Goal: Task Accomplishment & Management: Complete application form

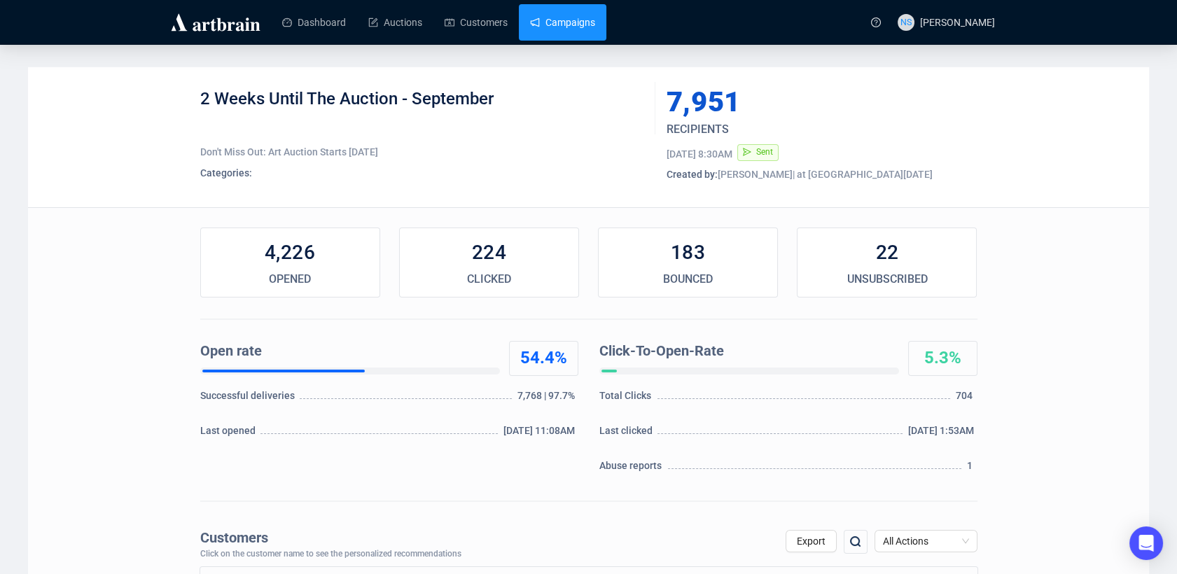
click at [543, 15] on link "Campaigns" at bounding box center [562, 22] width 65 height 36
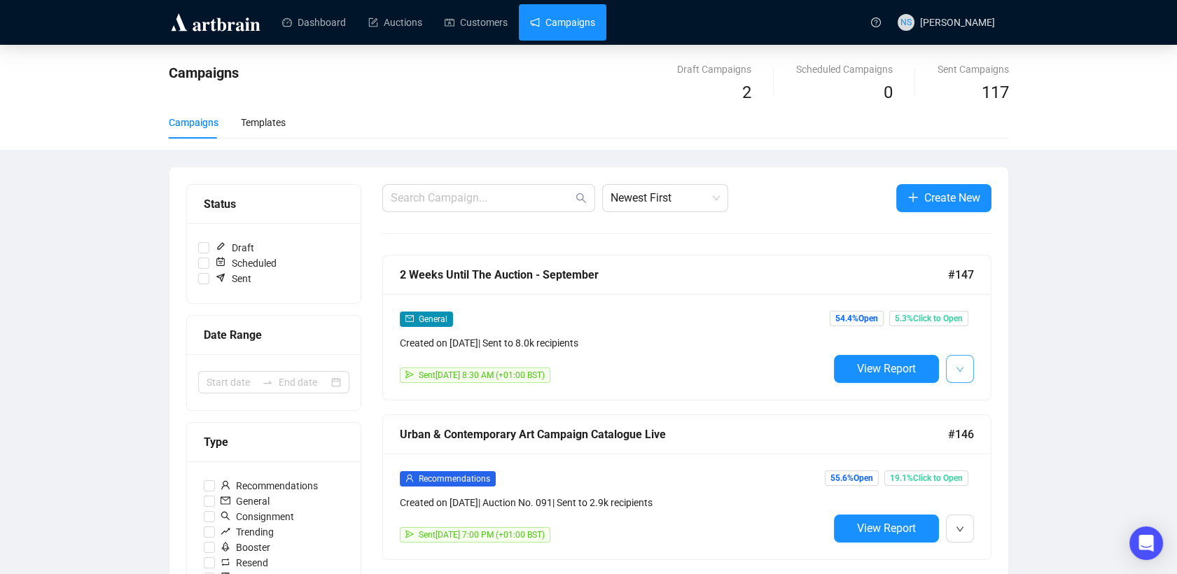
click at [956, 365] on icon "down" at bounding box center [960, 369] width 8 height 8
click at [996, 448] on span "Duplicate" at bounding box center [1029, 442] width 110 height 15
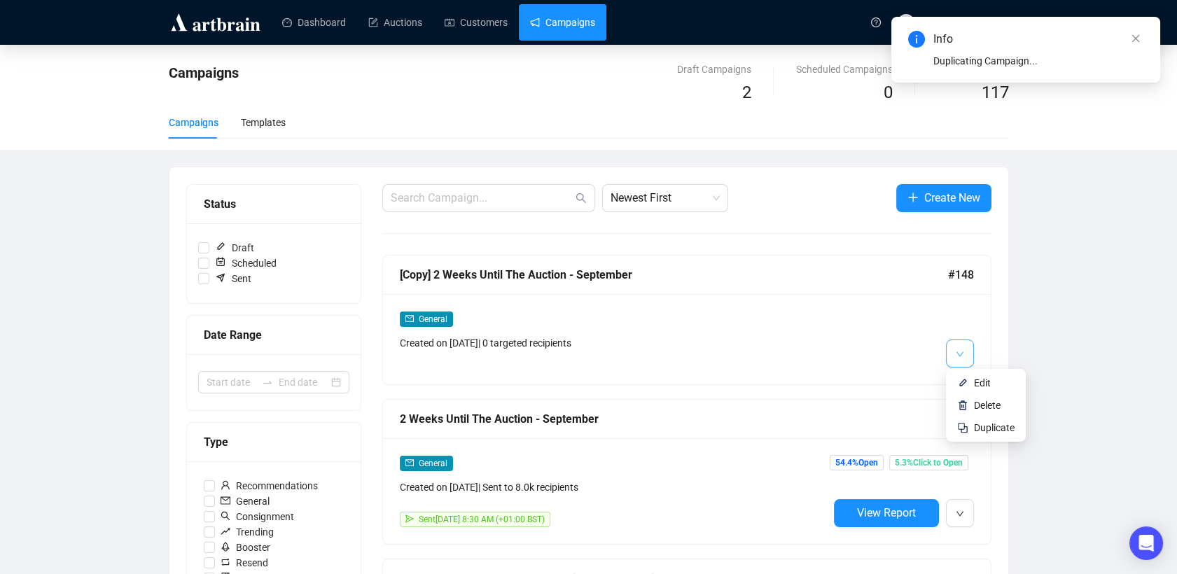
click at [954, 351] on button "button" at bounding box center [960, 354] width 28 height 28
click at [962, 384] on img at bounding box center [962, 382] width 11 height 11
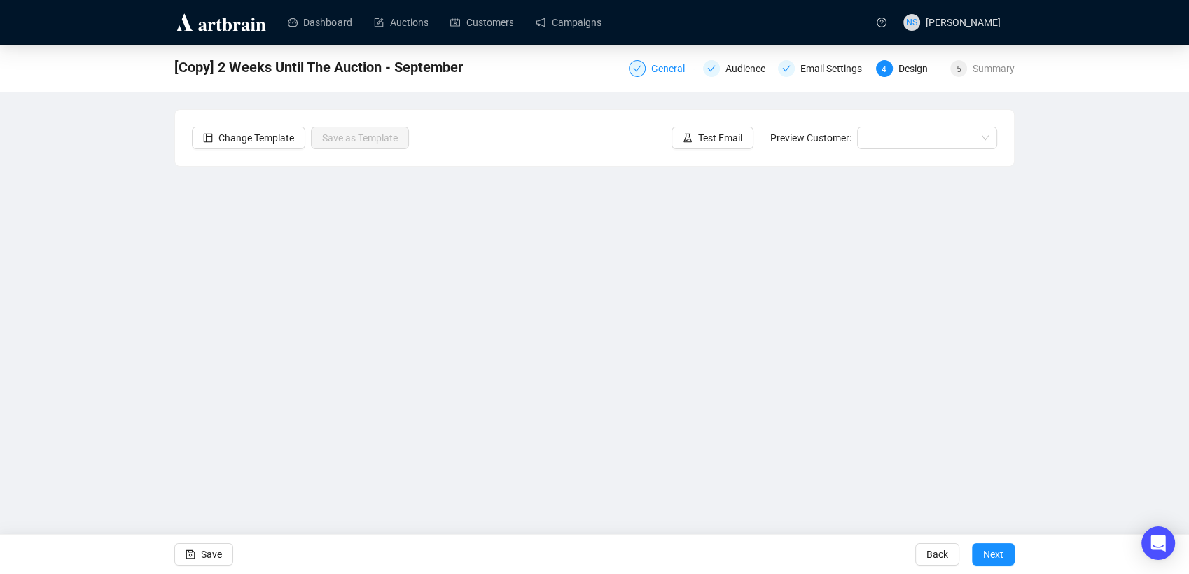
click at [682, 63] on div "General" at bounding box center [672, 68] width 42 height 17
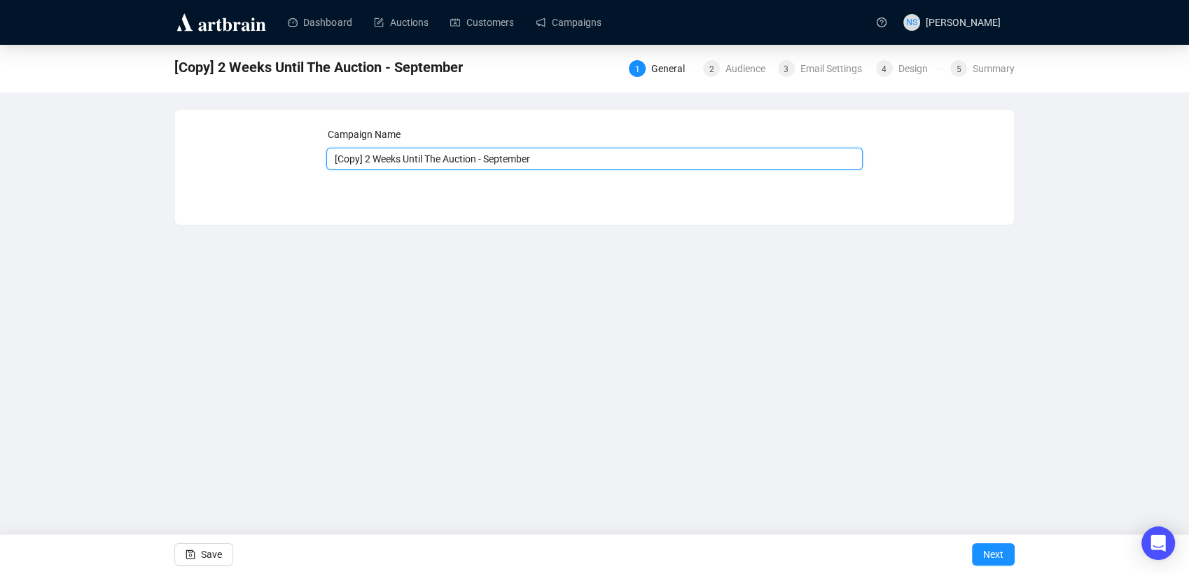
drag, startPoint x: 372, startPoint y: 157, endPoint x: 282, endPoint y: 139, distance: 91.5
click at [282, 139] on div "Campaign Name [Copy] 2 Weeks Until The Auction - September Save Next" at bounding box center [594, 157] width 805 height 60
type input "1 Week Until The Auction - September"
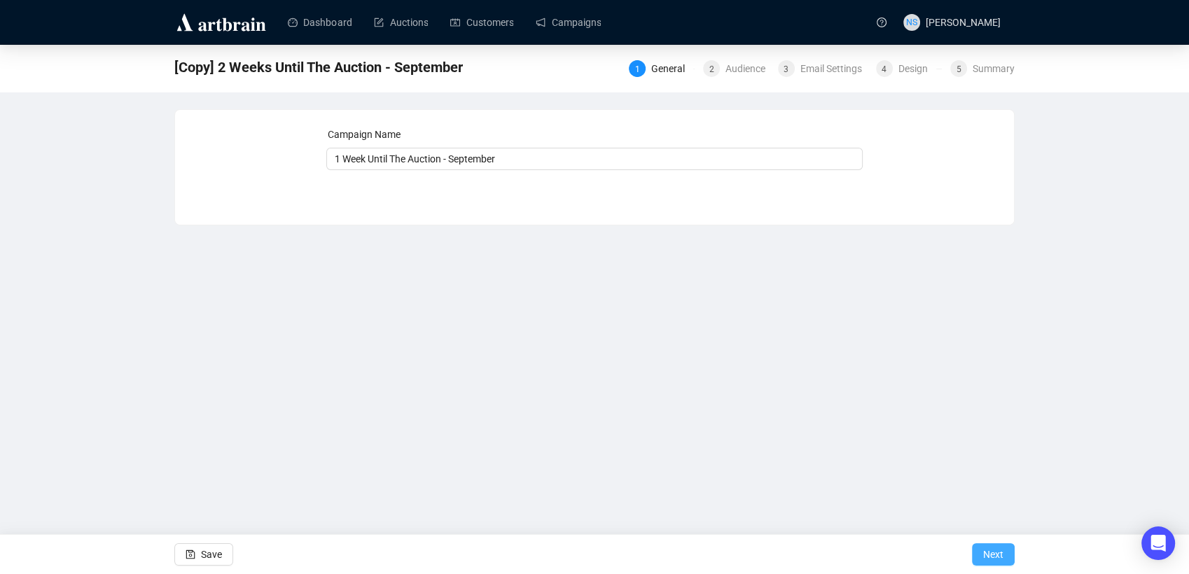
click at [982, 559] on button "Next" at bounding box center [993, 554] width 43 height 22
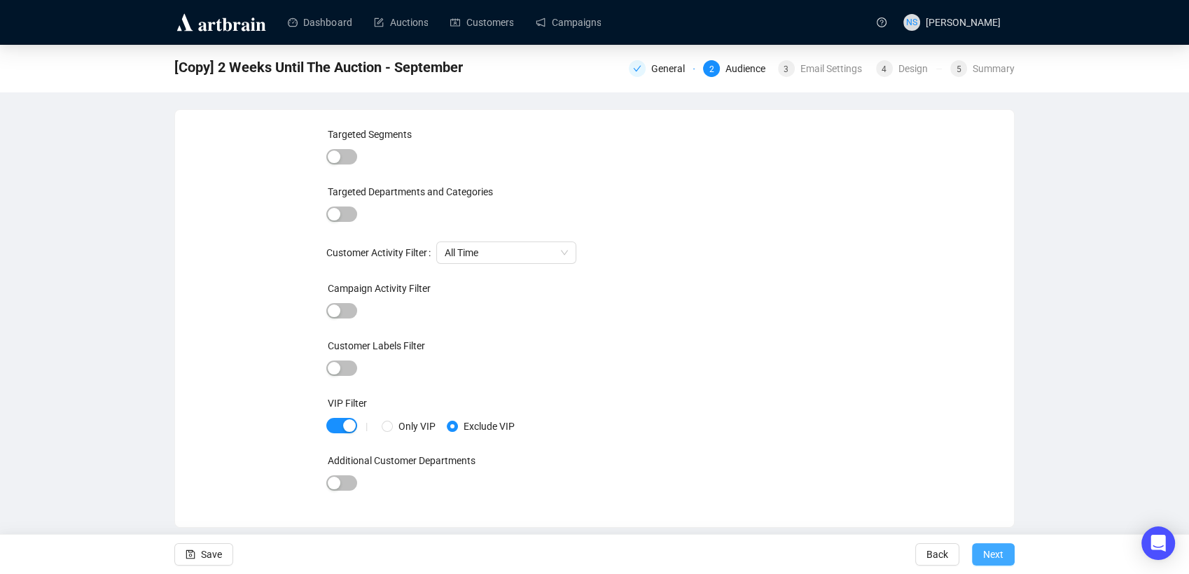
click at [992, 555] on span "Next" at bounding box center [993, 554] width 20 height 39
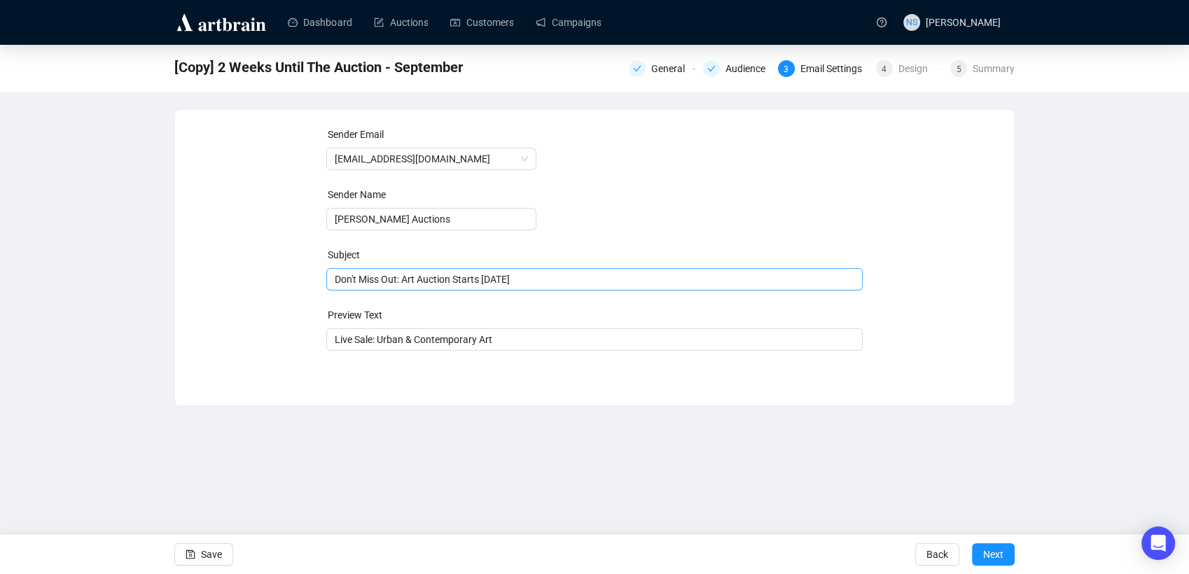
click at [537, 279] on span "Don't Miss Out: Art Auction Starts in 14 Days" at bounding box center [594, 279] width 537 height 11
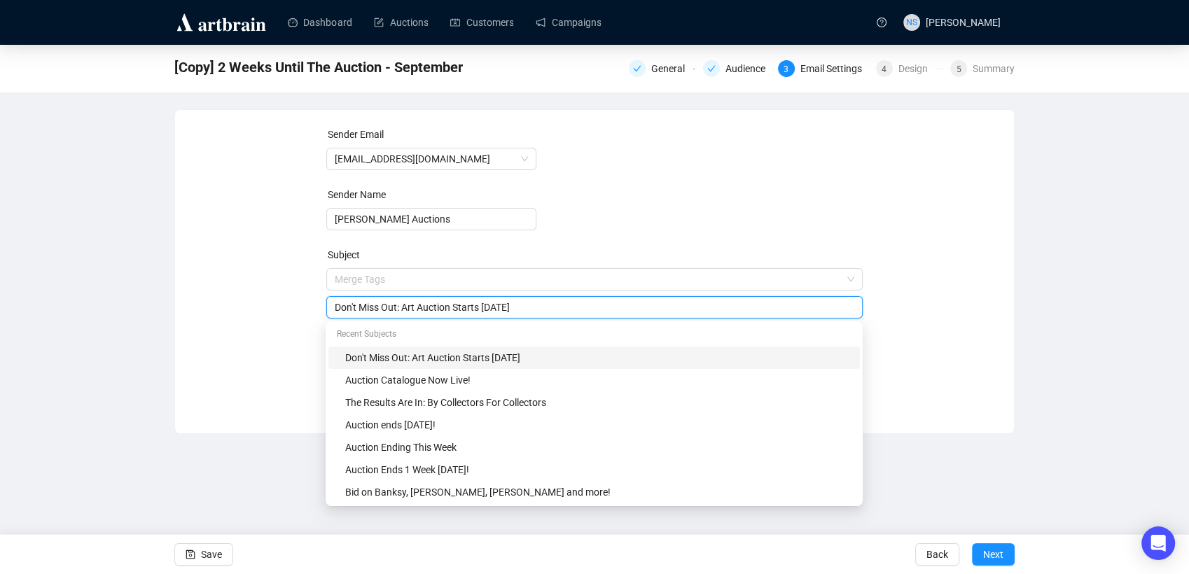
click at [356, 313] on input "Don't Miss Out: Art Auction Starts in 14 Days" at bounding box center [595, 307] width 520 height 15
type input "Only One Week To Go"
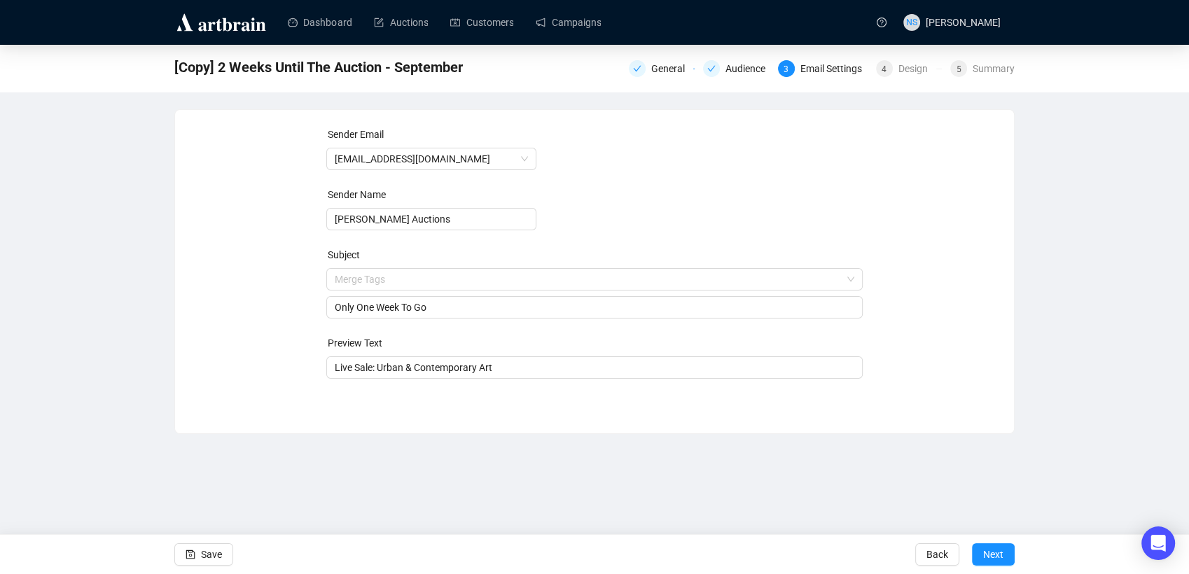
click at [297, 319] on div "Sender Email info@tateward.com Sender Name Tate Ward Auctions Subject Merge Tag…" at bounding box center [594, 261] width 805 height 269
click at [998, 555] on span "Next" at bounding box center [993, 554] width 20 height 39
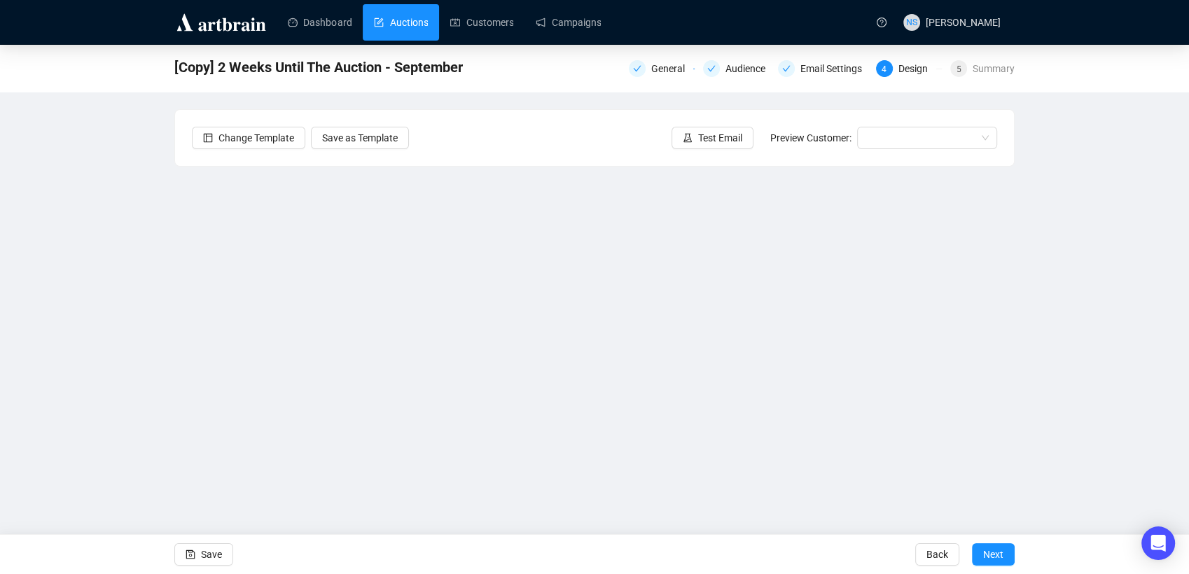
click at [394, 26] on link "Auctions" at bounding box center [401, 22] width 54 height 36
click at [160, 368] on div "[Copy] 2 Weeks Until The Auction - September General Audience Email Settings 4 …" at bounding box center [594, 284] width 1189 height 478
click at [89, 294] on div "[Copy] 2 Weeks Until The Auction - September General Audience Email Settings 4 …" at bounding box center [594, 284] width 1189 height 478
click at [205, 558] on span "Save" at bounding box center [211, 554] width 21 height 39
click at [218, 557] on span "Save" at bounding box center [211, 554] width 21 height 39
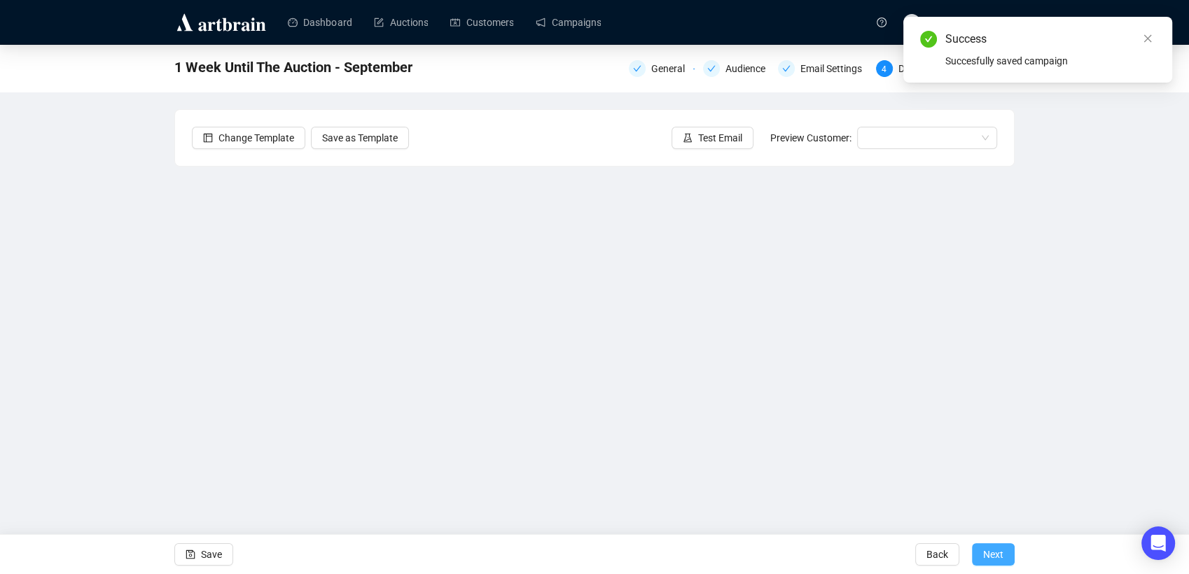
click at [993, 557] on span "Next" at bounding box center [993, 554] width 20 height 39
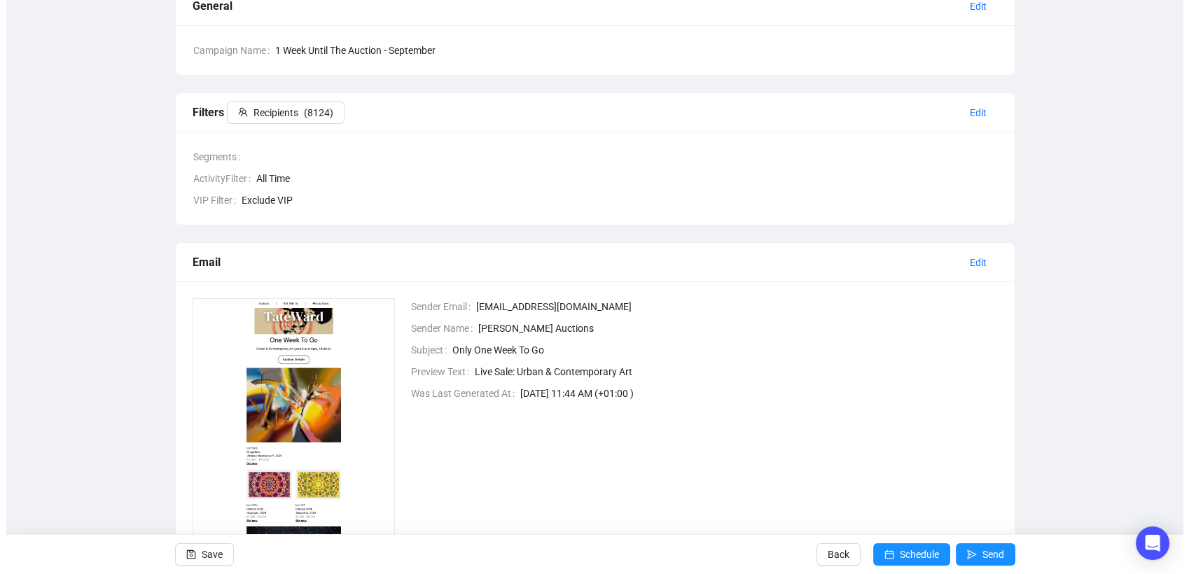
scroll to position [215, 0]
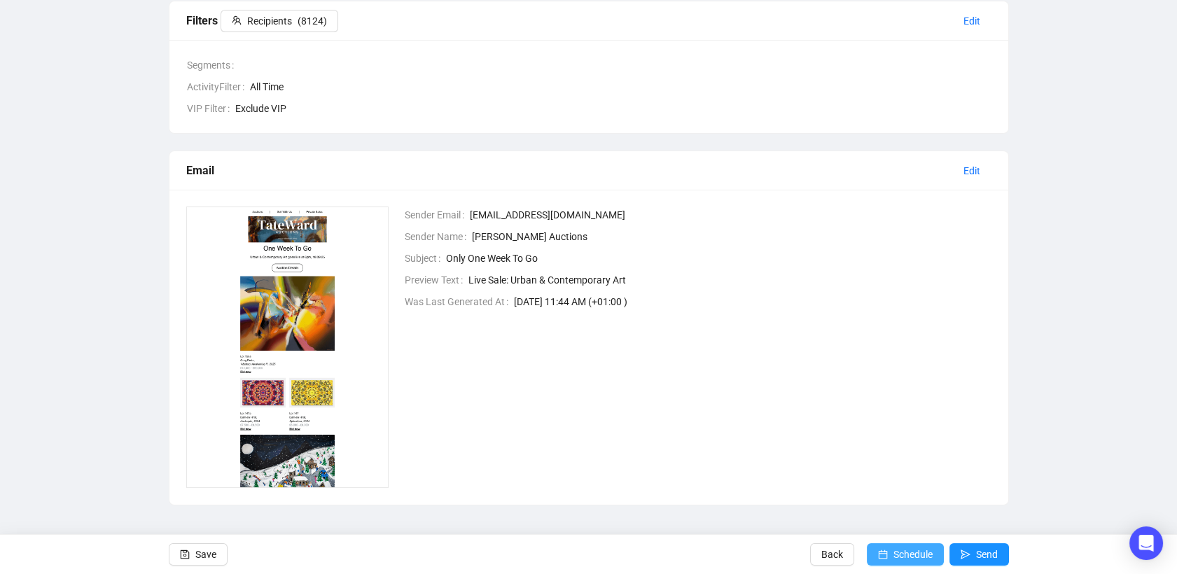
click at [902, 558] on span "Schedule" at bounding box center [912, 554] width 39 height 39
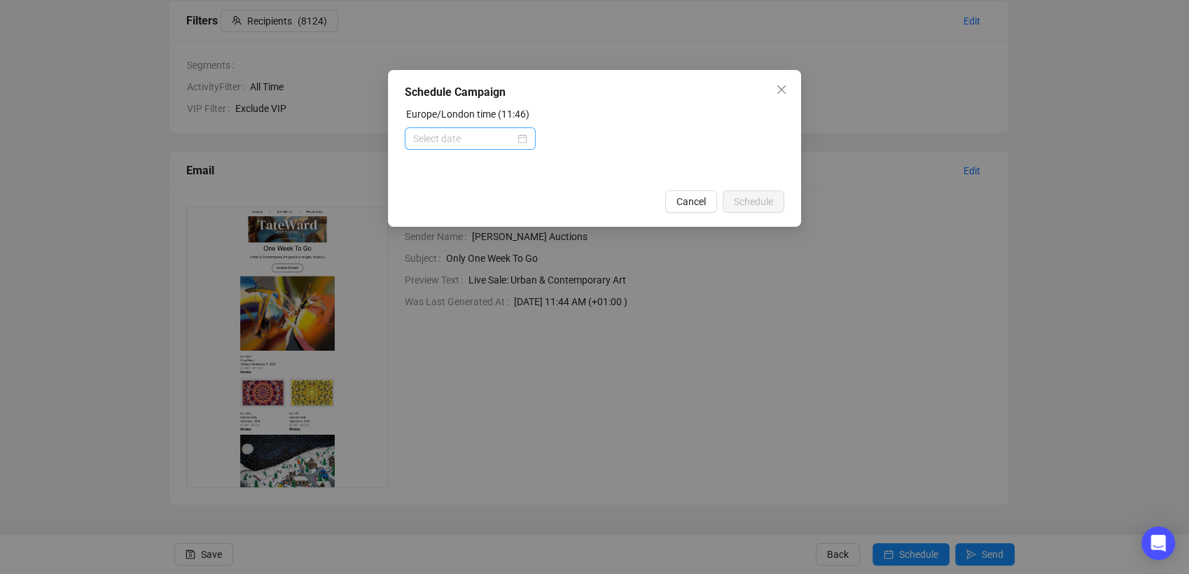
click at [528, 135] on div at bounding box center [470, 138] width 131 height 22
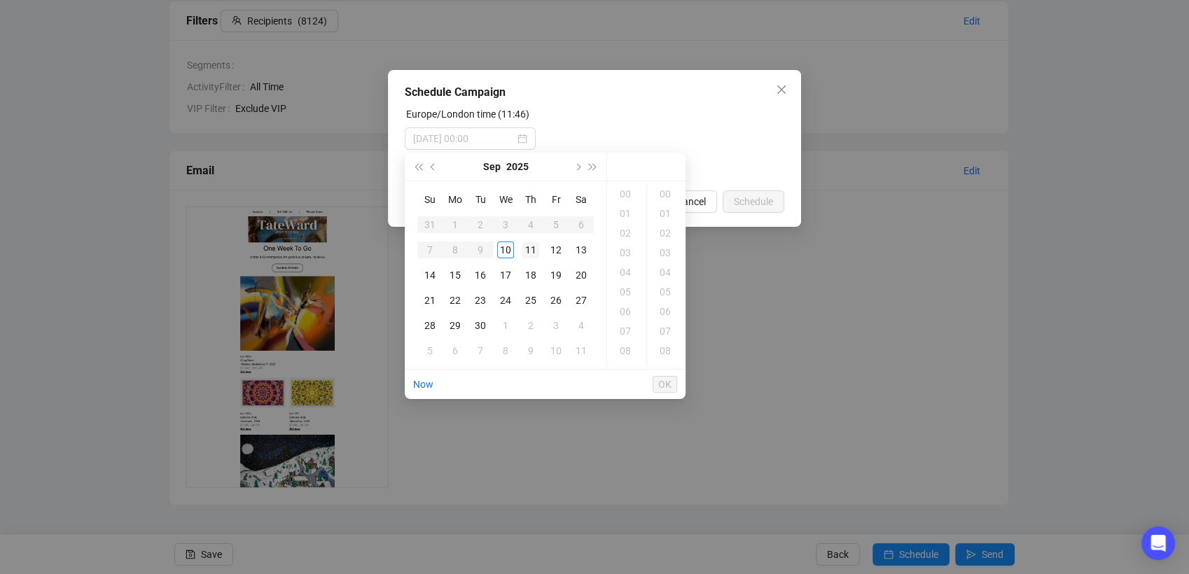
click at [532, 249] on div "11" at bounding box center [530, 250] width 17 height 17
click at [531, 250] on div "11" at bounding box center [530, 250] width 17 height 17
click at [627, 354] on div "18" at bounding box center [627, 357] width 34 height 20
type input "2025-09-11 18:00"
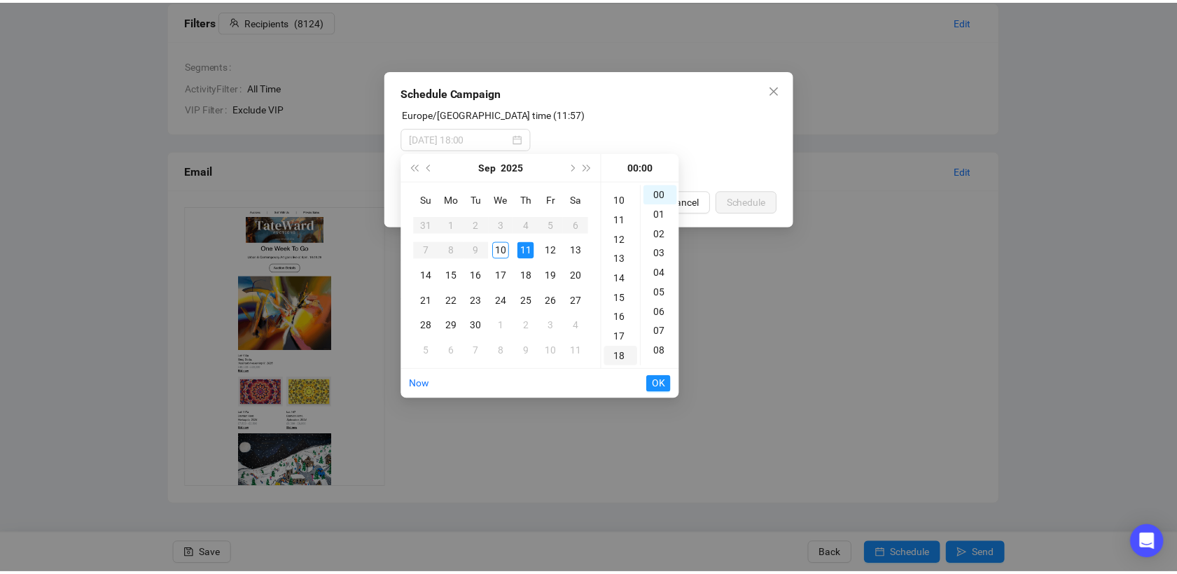
scroll to position [353, 0]
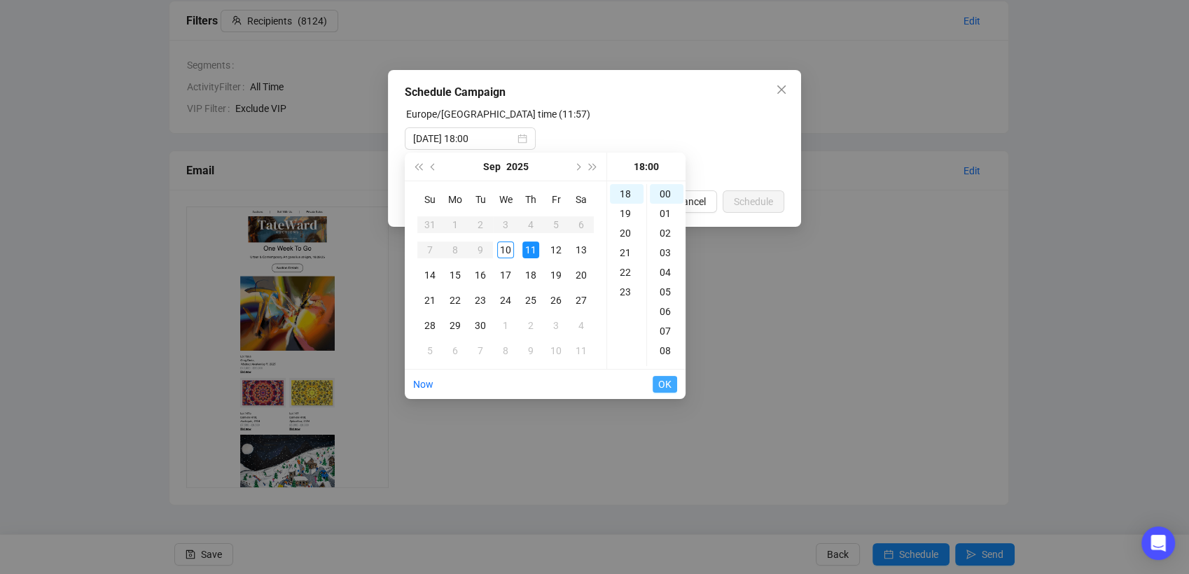
click at [660, 384] on span "OK" at bounding box center [664, 384] width 13 height 27
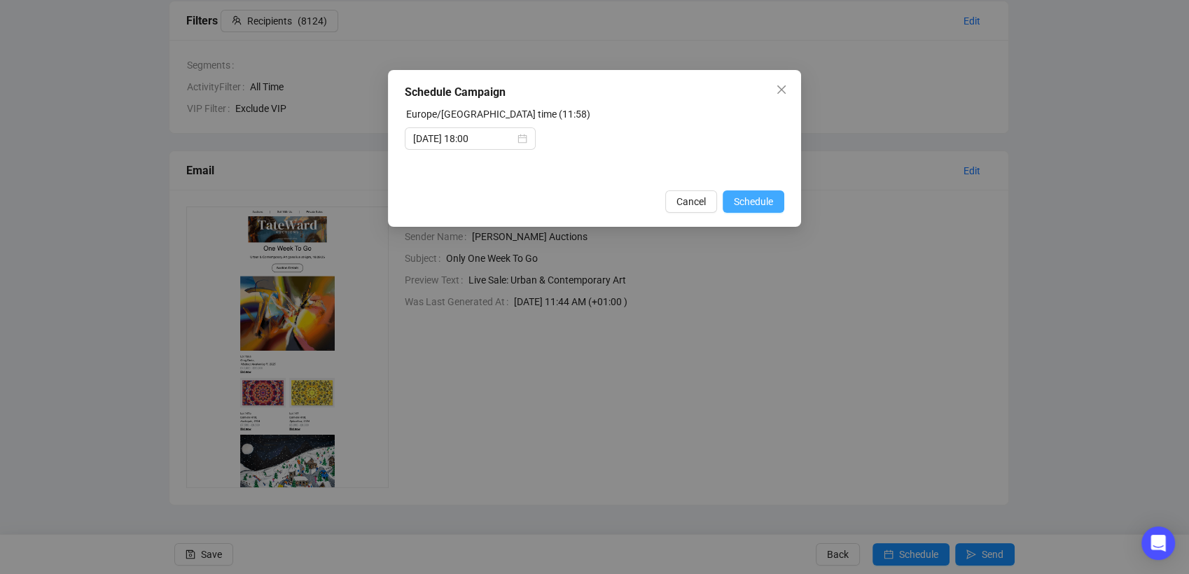
click at [748, 191] on button "Schedule" at bounding box center [754, 201] width 62 height 22
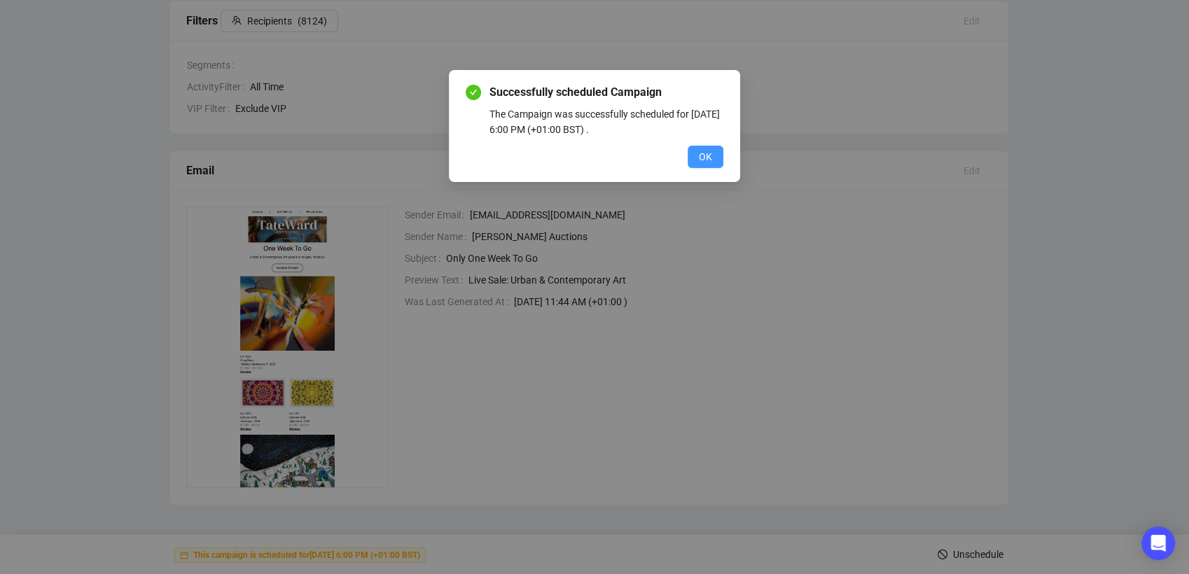
click at [712, 160] on button "OK" at bounding box center [706, 157] width 36 height 22
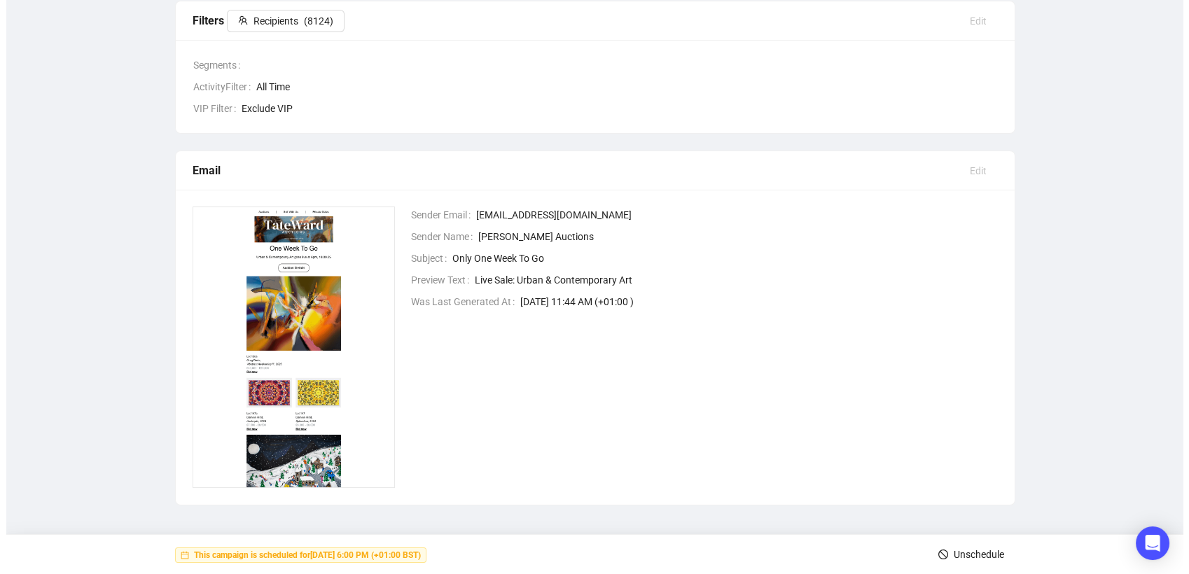
scroll to position [0, 0]
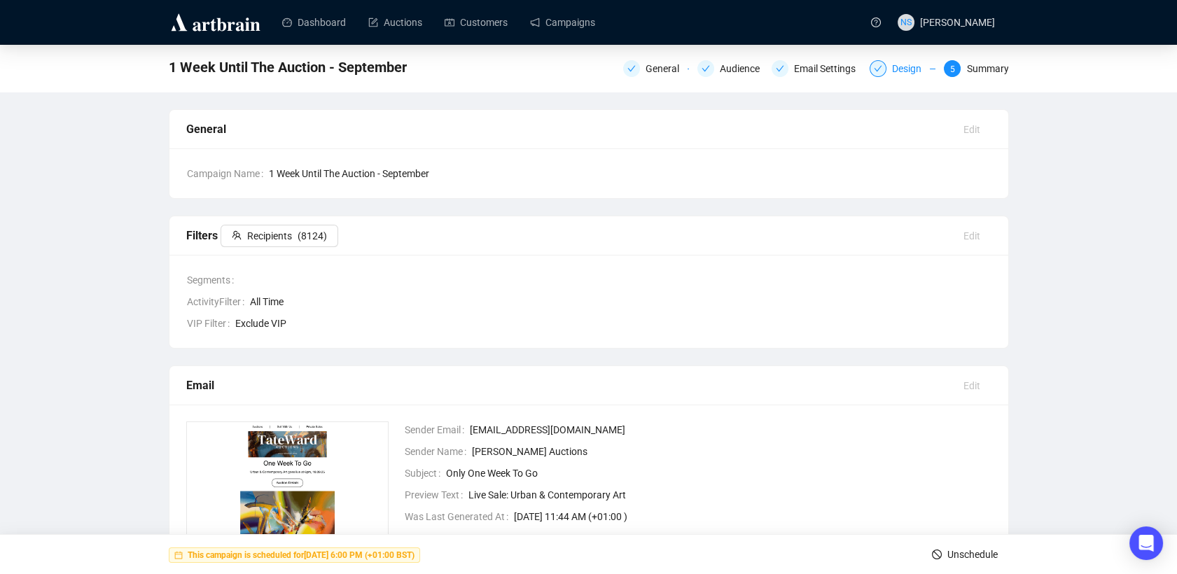
click at [910, 63] on div "Design" at bounding box center [911, 68] width 38 height 17
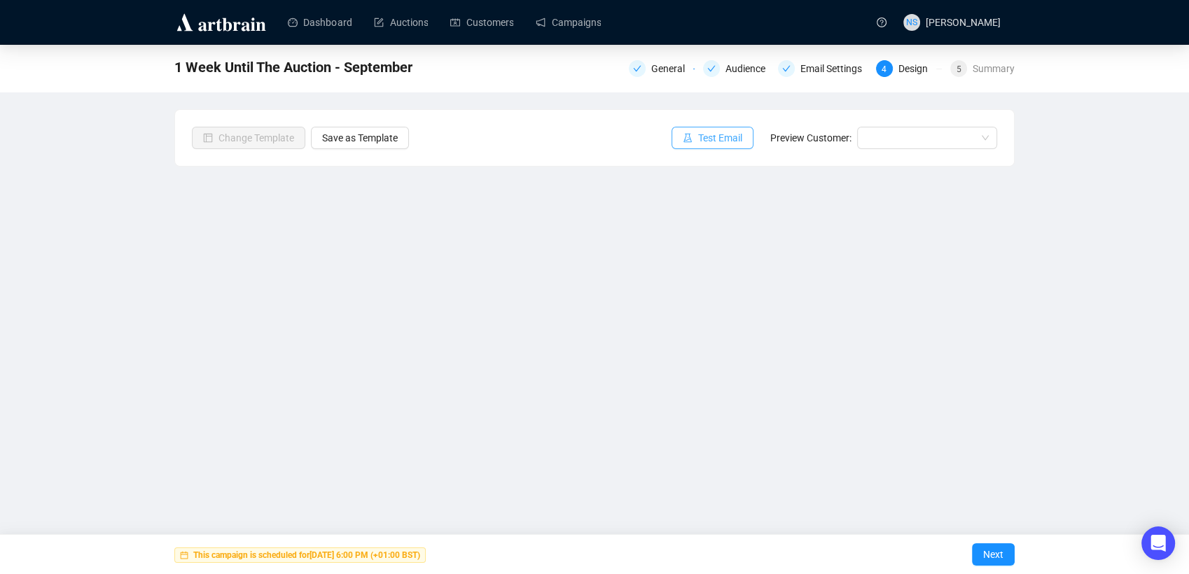
click at [732, 146] on button "Test Email" at bounding box center [712, 138] width 82 height 22
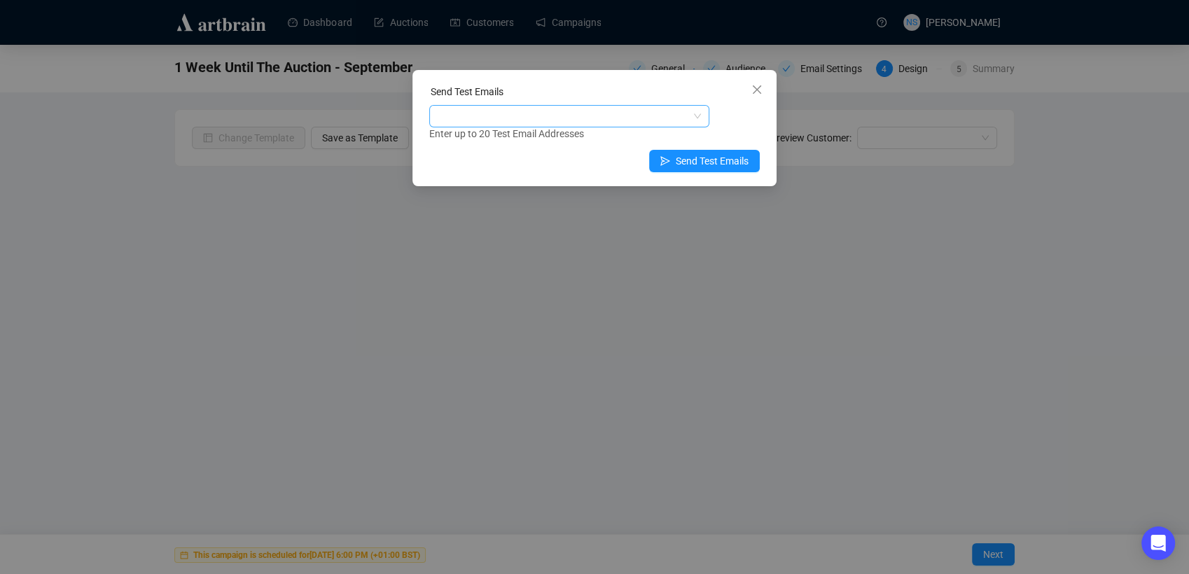
click at [614, 120] on div at bounding box center [562, 116] width 260 height 20
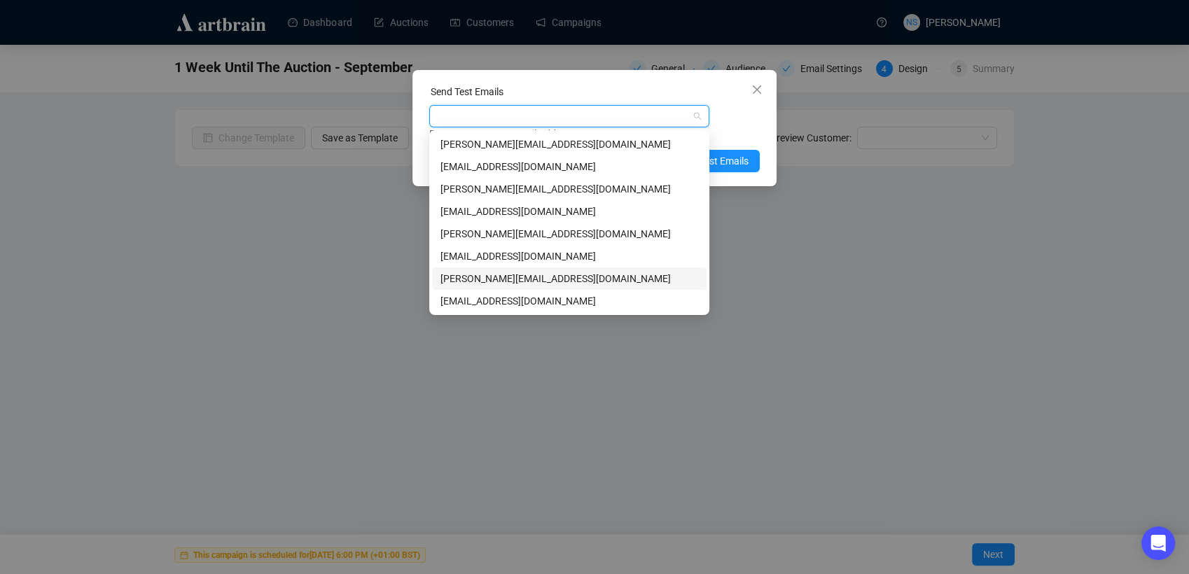
click at [479, 274] on div "natalie@tateward.com" at bounding box center [569, 278] width 258 height 15
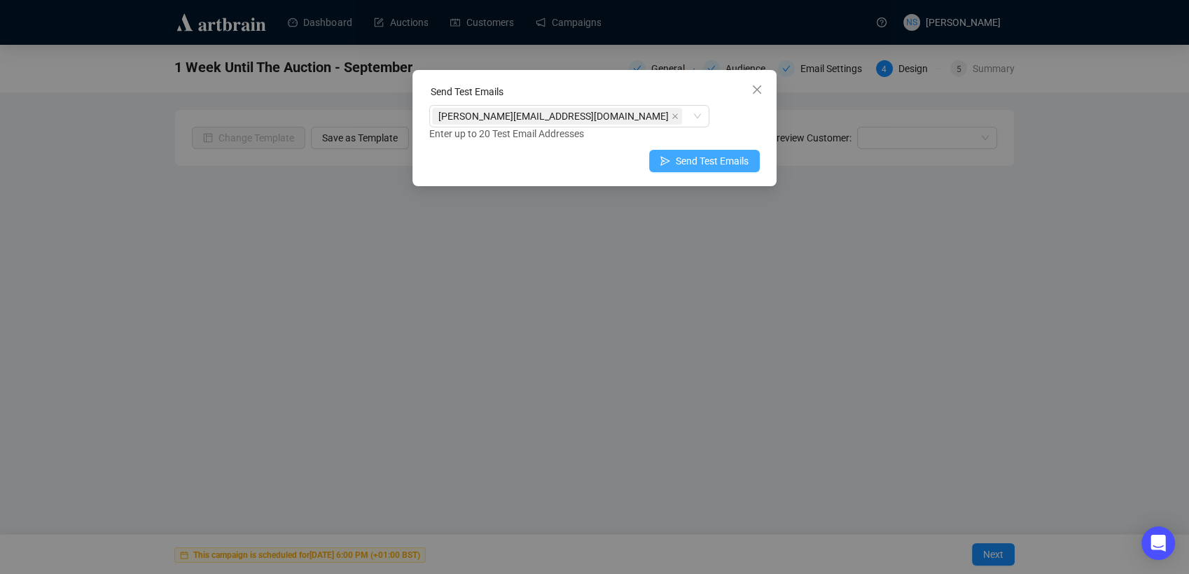
click at [741, 162] on span "Send Test Emails" at bounding box center [712, 160] width 73 height 15
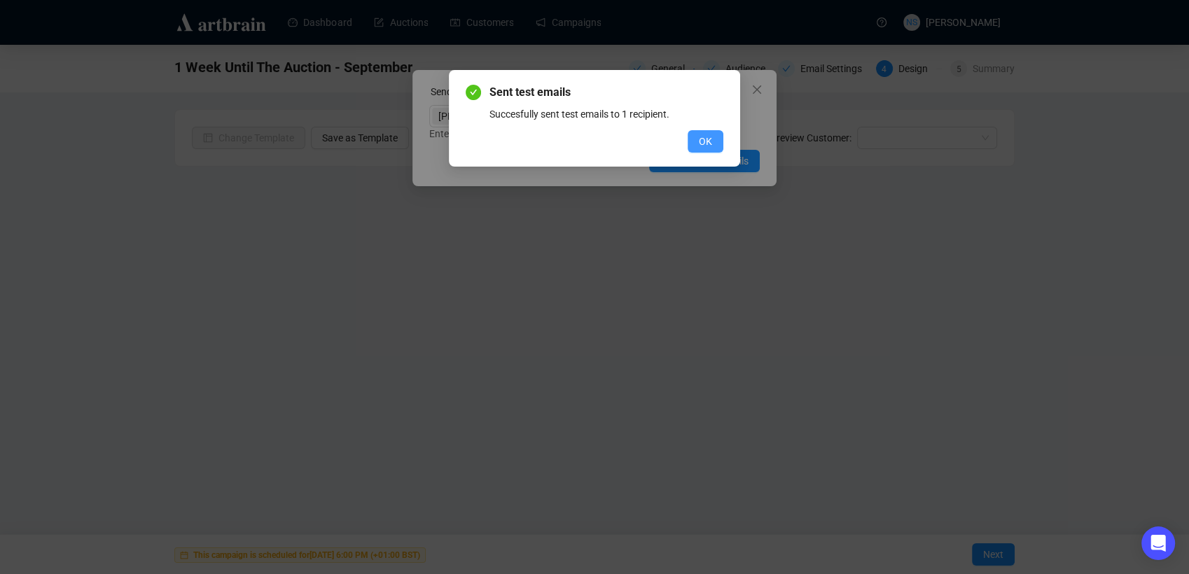
click at [706, 147] on span "OK" at bounding box center [705, 141] width 13 height 15
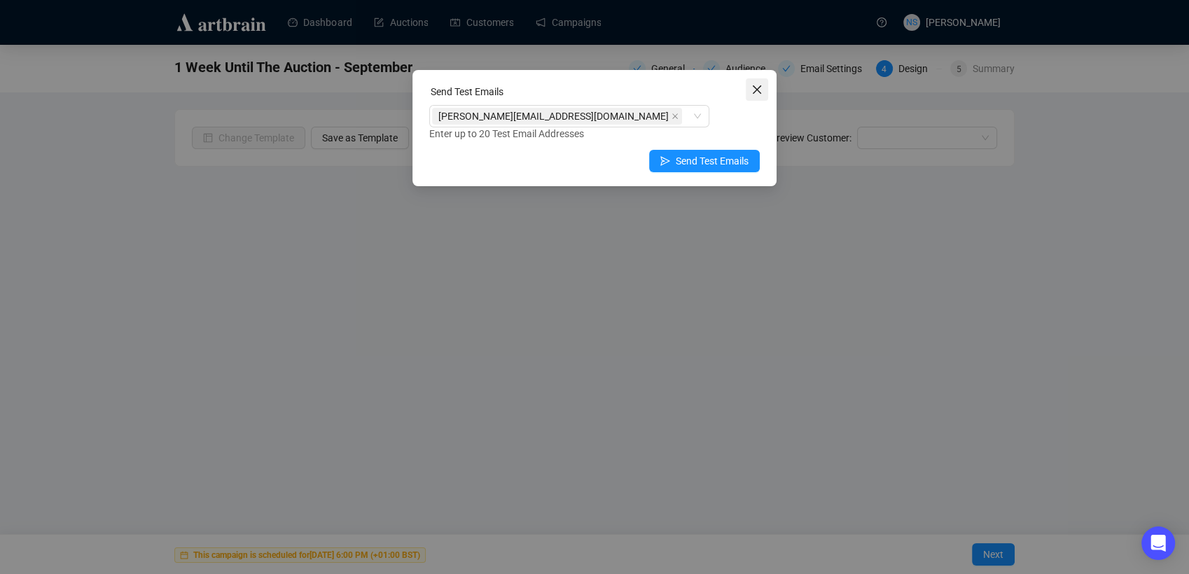
click at [758, 88] on icon "close" at bounding box center [757, 89] width 8 height 8
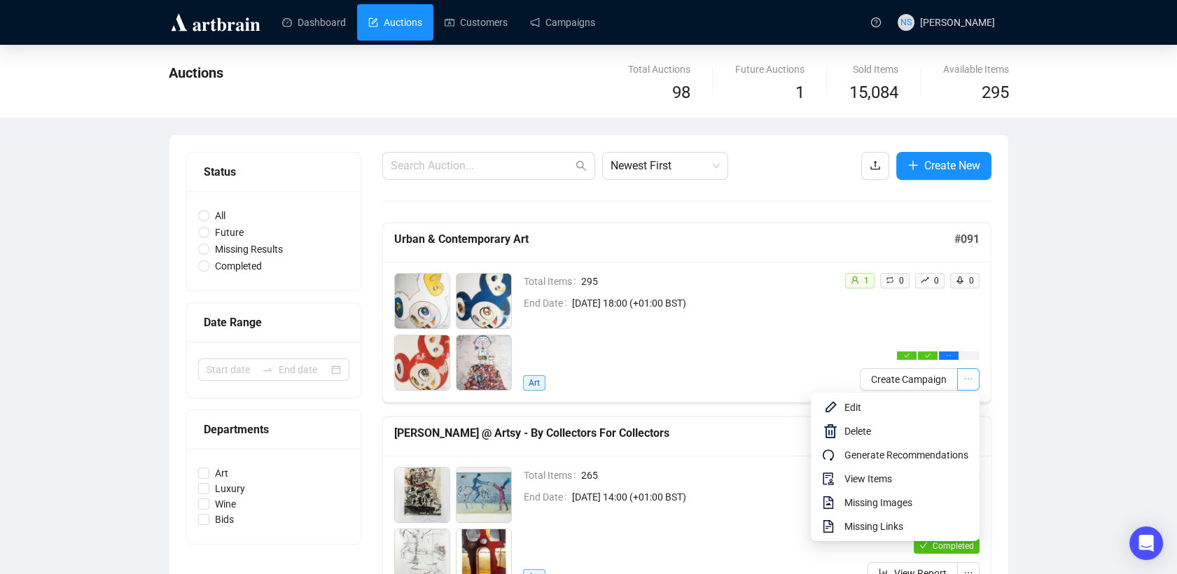
click at [964, 377] on icon "ellipsis" at bounding box center [968, 379] width 10 height 10
click at [863, 404] on span "Edit" at bounding box center [906, 407] width 124 height 15
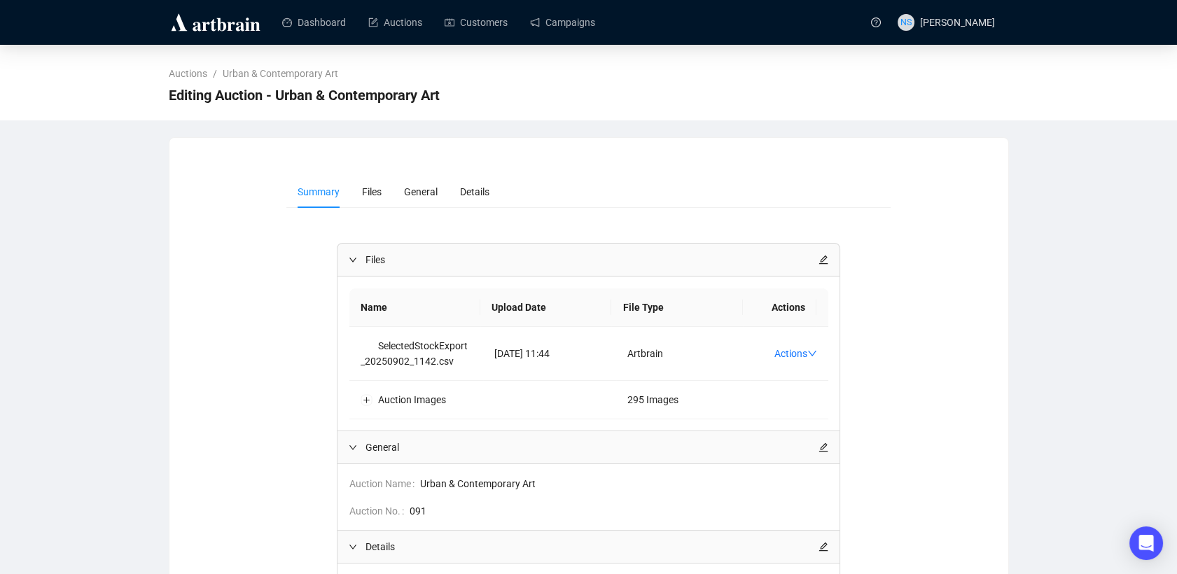
click at [818, 262] on span "Files" at bounding box center [591, 259] width 453 height 15
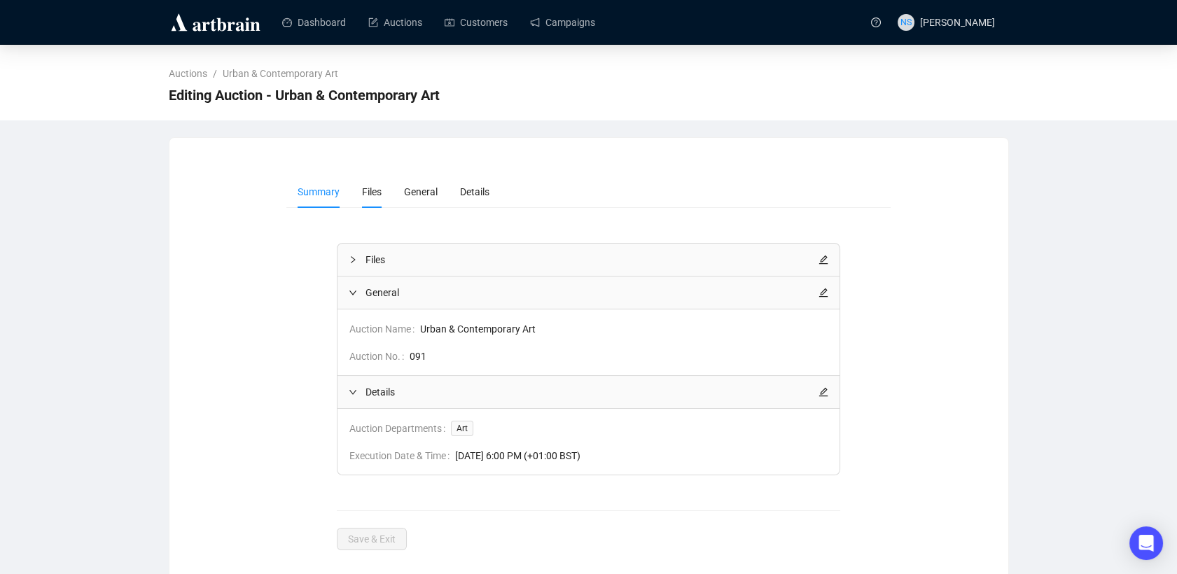
click at [364, 193] on span "Files" at bounding box center [372, 191] width 20 height 11
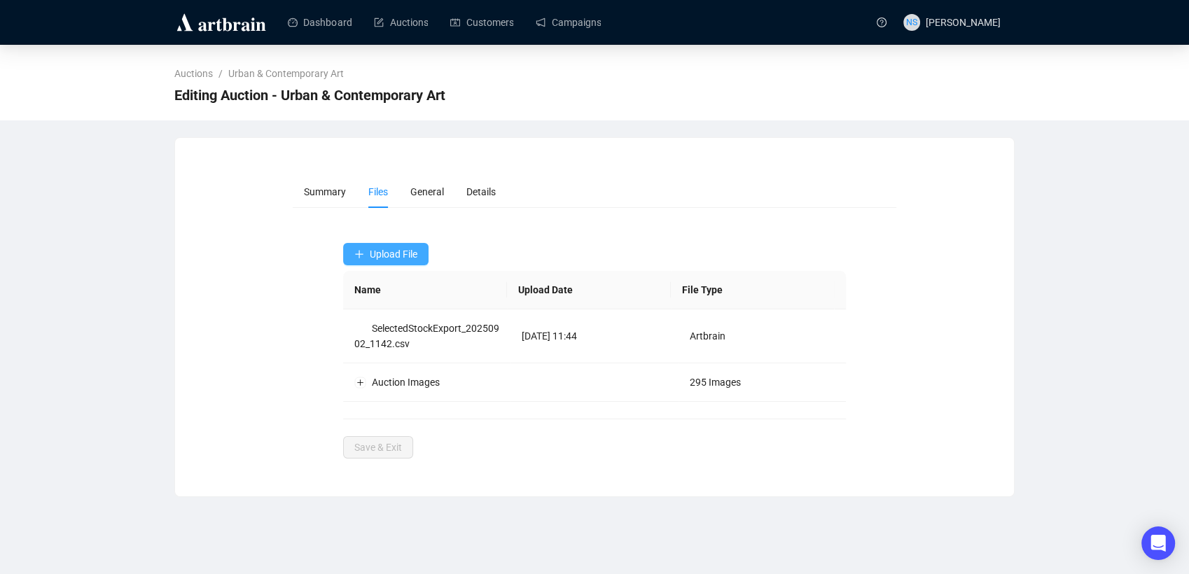
click at [382, 249] on span "Upload File" at bounding box center [394, 254] width 48 height 11
click at [384, 291] on span "Auction Items" at bounding box center [386, 287] width 64 height 15
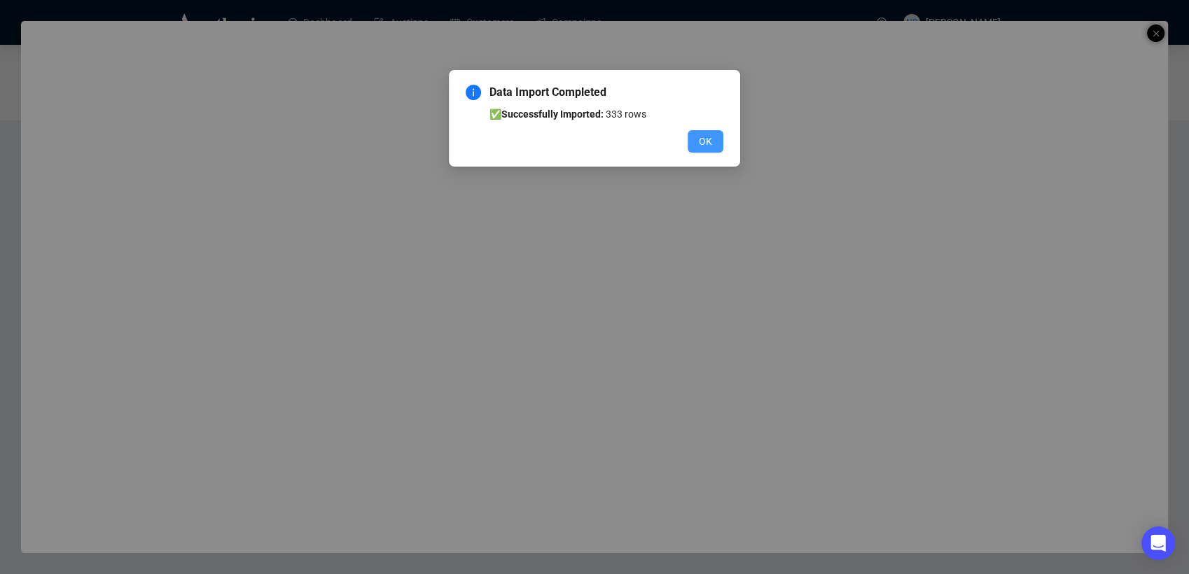
click at [697, 137] on button "OK" at bounding box center [706, 141] width 36 height 22
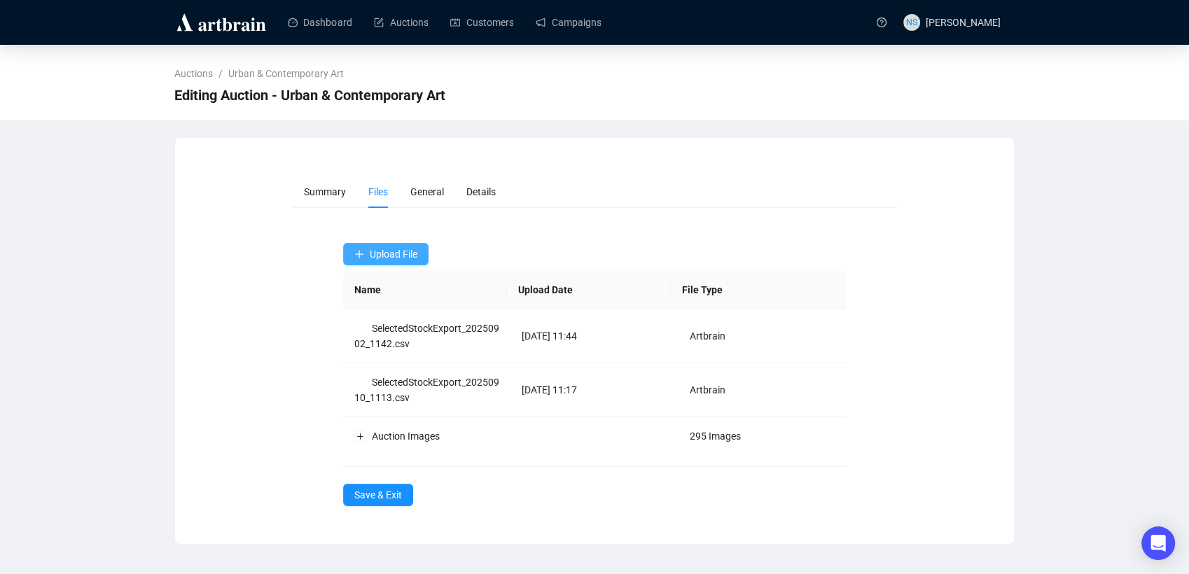
click at [398, 258] on span "Upload File" at bounding box center [394, 254] width 48 height 11
click at [377, 378] on span "Images" at bounding box center [393, 377] width 48 height 15
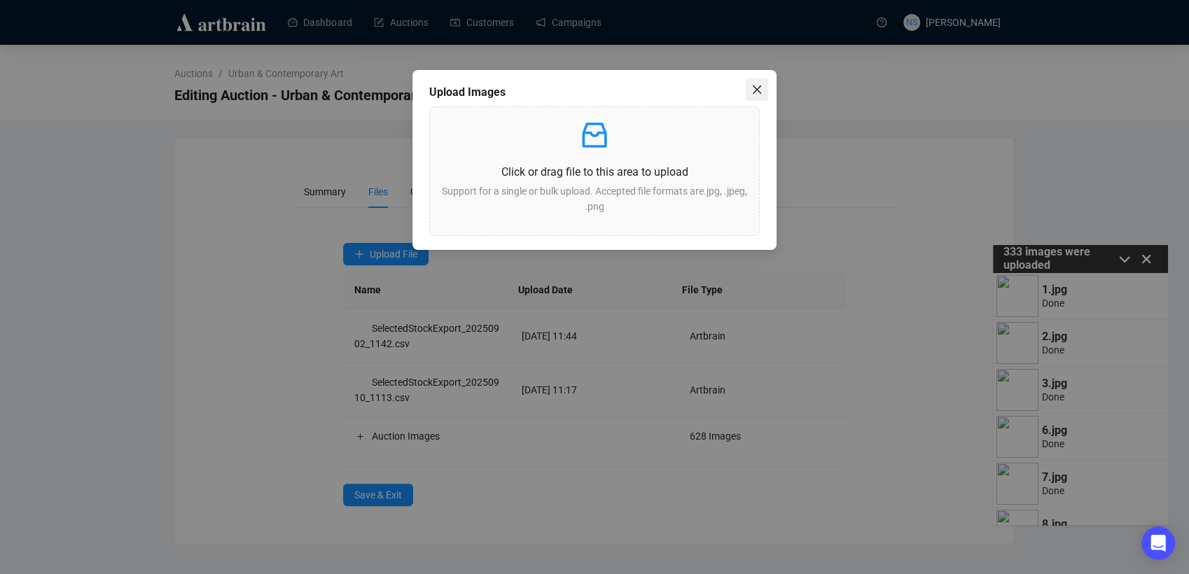
click at [760, 86] on icon "close" at bounding box center [757, 89] width 8 height 8
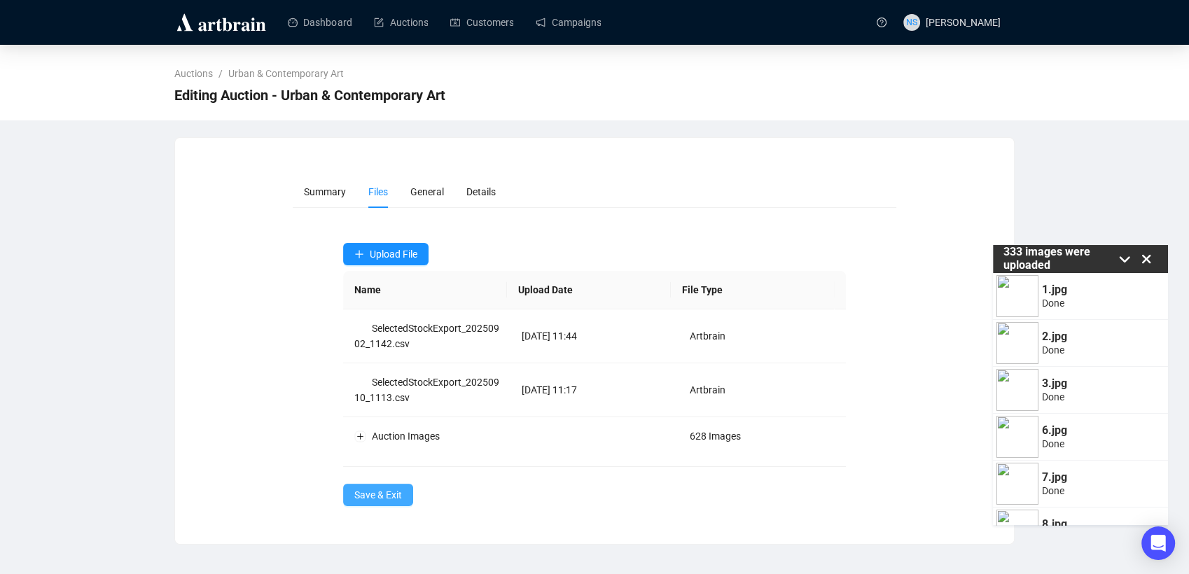
click at [377, 490] on span "Save & Exit" at bounding box center [378, 494] width 48 height 15
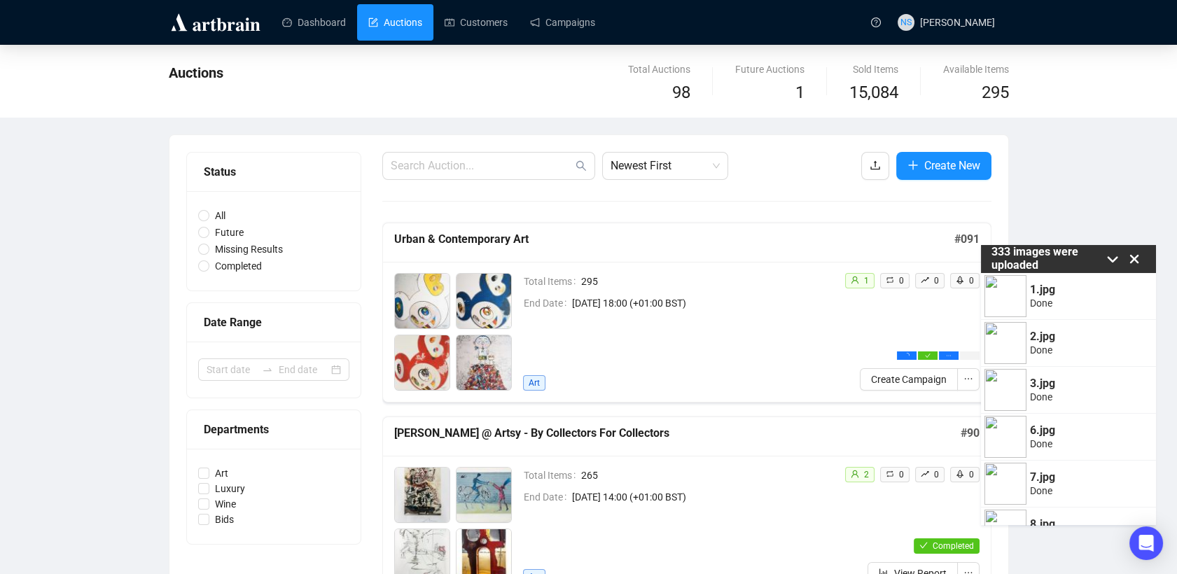
click at [1138, 260] on icon at bounding box center [1134, 259] width 21 height 21
